Goal: Task Accomplishment & Management: Manage account settings

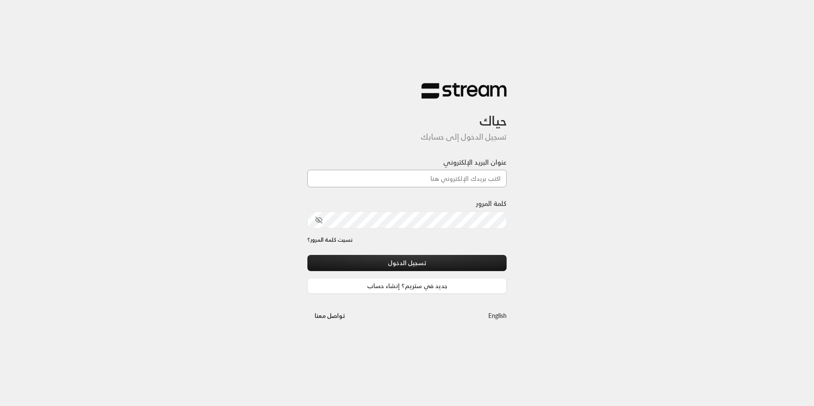
click at [485, 179] on input "عنوان البريد الإلكتروني" at bounding box center [406, 178] width 199 height 17
type input "zaydfwfw@gmail.com"
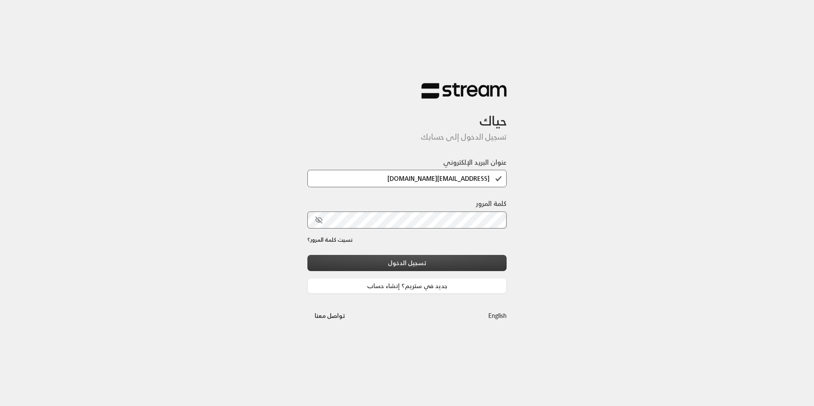
click at [399, 261] on button "تسجيل الدخول" at bounding box center [406, 263] width 199 height 16
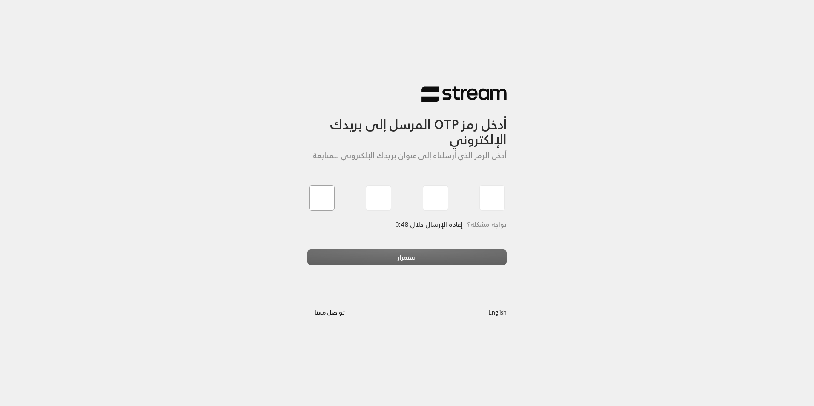
type input "9"
type input "0"
type input "1"
type input "7"
